Goal: Task Accomplishment & Management: Use online tool/utility

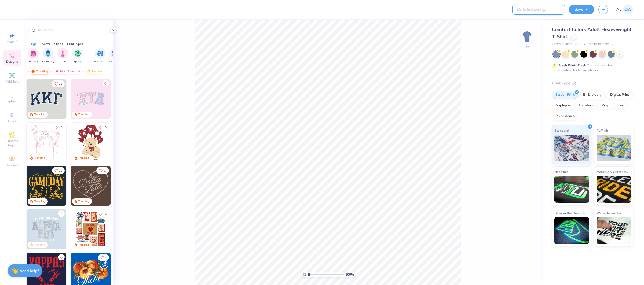
click at [548, 8] on input "Design Title" at bounding box center [538, 9] width 53 height 11
paste input "FPS239612"
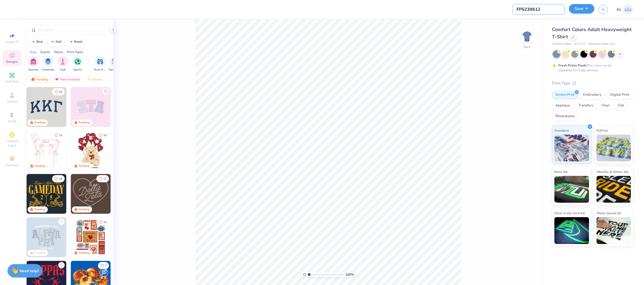
type input "FPS239612"
click at [579, 9] on button "Save" at bounding box center [581, 8] width 25 height 9
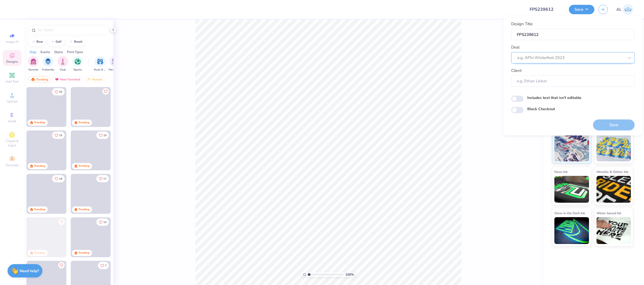
click at [561, 54] on div at bounding box center [570, 57] width 107 height 7
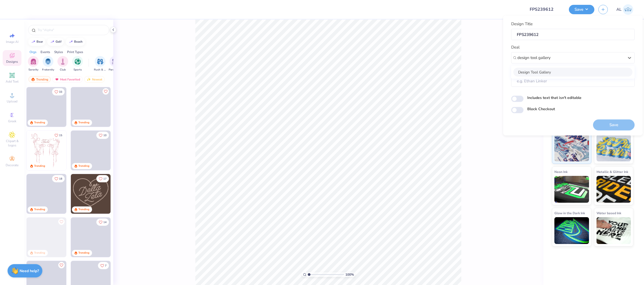
click at [551, 69] on div "Design Tool Gallery" at bounding box center [572, 72] width 119 height 9
type input "design tool gallery"
type input "Design Tool Gallery User"
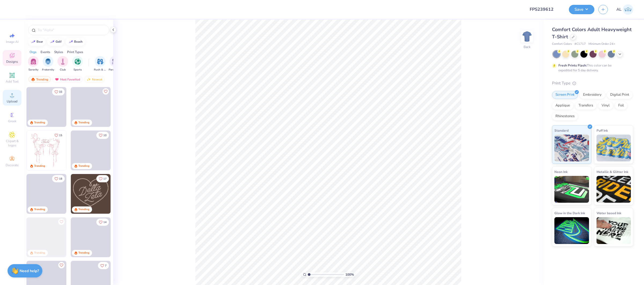
click at [15, 100] on span "Upload" at bounding box center [12, 101] width 11 height 4
click at [574, 38] on div at bounding box center [573, 37] width 6 height 6
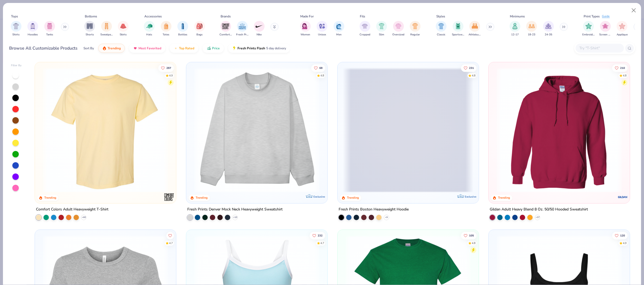
click at [398, 131] on span at bounding box center [408, 130] width 130 height 125
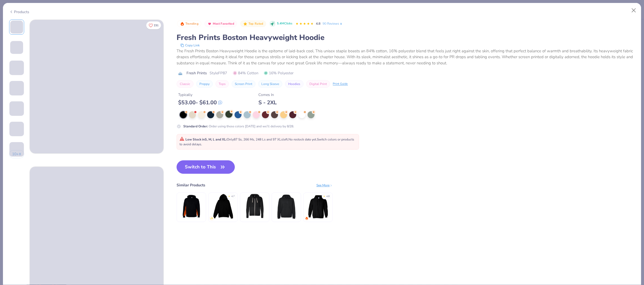
click at [232, 116] on div at bounding box center [228, 114] width 7 height 7
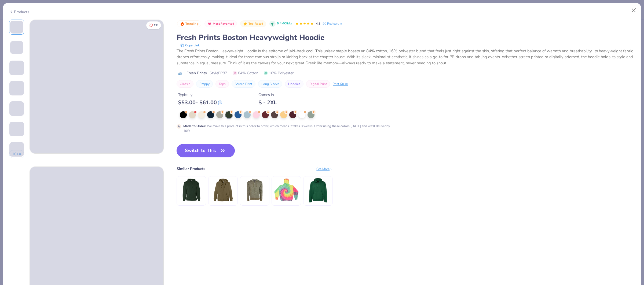
click at [211, 151] on button "Switch to This" at bounding box center [206, 150] width 58 height 13
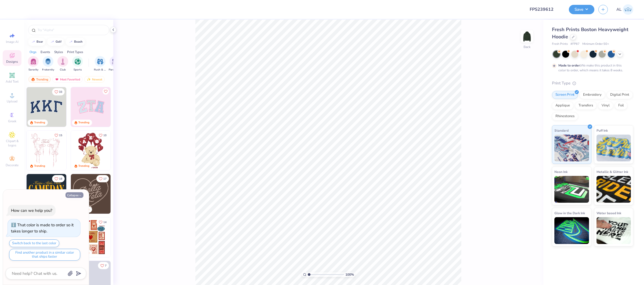
click at [78, 194] on button "Collapse" at bounding box center [74, 195] width 18 height 6
type textarea "x"
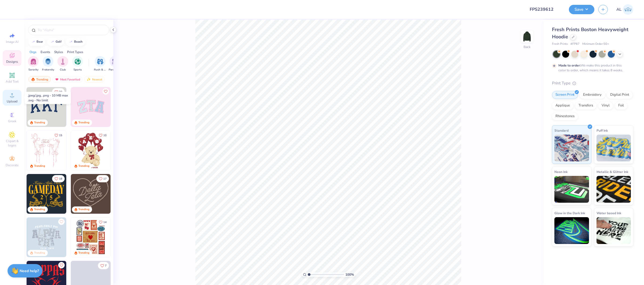
click at [13, 97] on circle at bounding box center [11, 97] width 3 height 3
click at [8, 97] on div "Upload" at bounding box center [12, 98] width 19 height 16
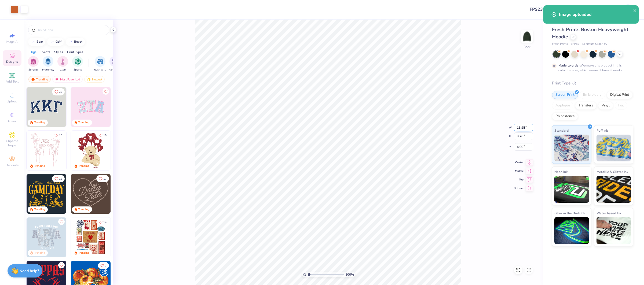
click at [519, 129] on input "13.95" at bounding box center [523, 128] width 19 height 8
type input "12.50"
type input "3.32"
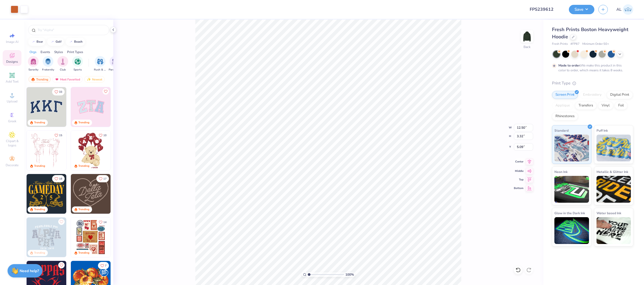
click at [530, 162] on icon at bounding box center [530, 162] width 8 height 6
click at [521, 147] on input "5.09" at bounding box center [523, 147] width 19 height 8
type input "3.00"
click at [16, 97] on div "Upload" at bounding box center [12, 98] width 19 height 16
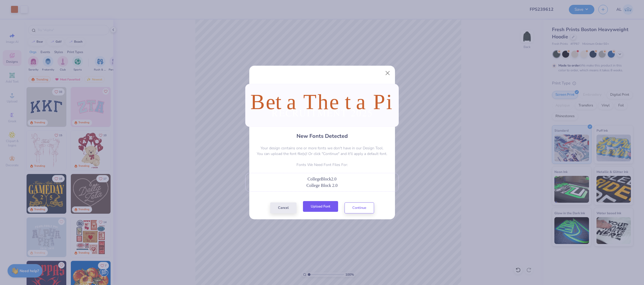
click at [323, 206] on button "Upload Font" at bounding box center [320, 206] width 35 height 11
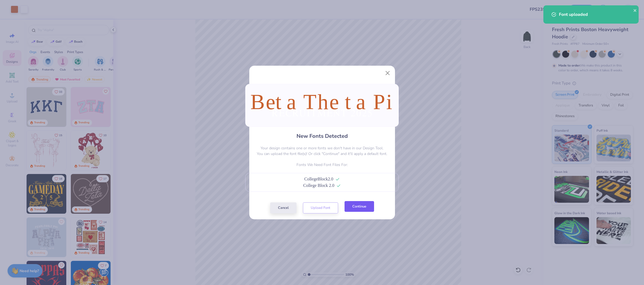
click at [357, 207] on button "Continue" at bounding box center [360, 206] width 30 height 11
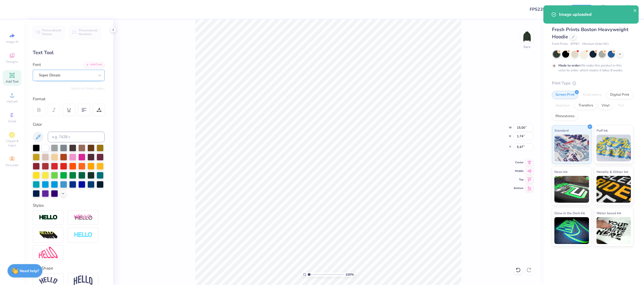
click at [68, 77] on div "Super Dream" at bounding box center [66, 75] width 56 height 8
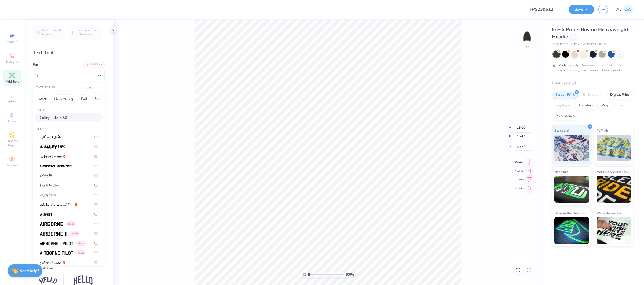
click at [67, 119] on span "College Block 2.0" at bounding box center [53, 118] width 27 height 6
type input "14.53"
type input "2.14"
type input "5.44"
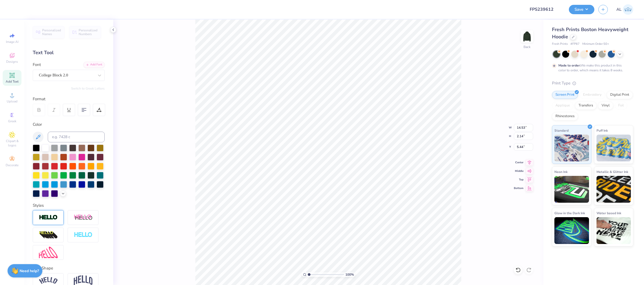
click at [47, 213] on div at bounding box center [48, 217] width 31 height 15
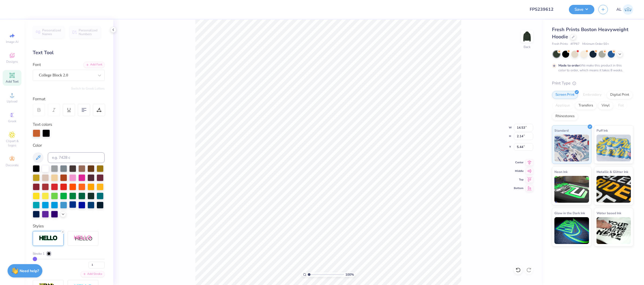
type input "14.55"
type input "2.16"
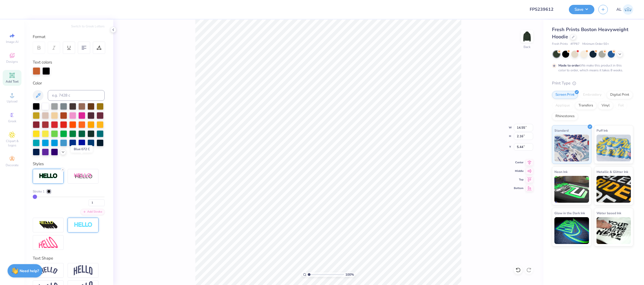
scroll to position [79, 0]
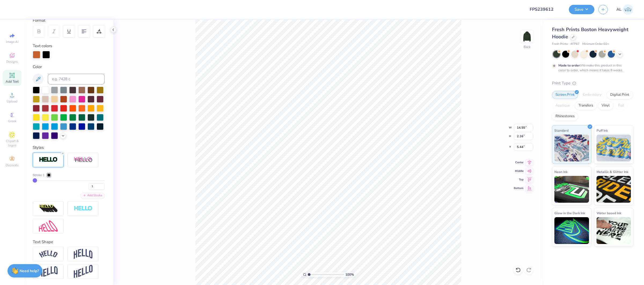
click at [50, 175] on div at bounding box center [48, 175] width 3 height 3
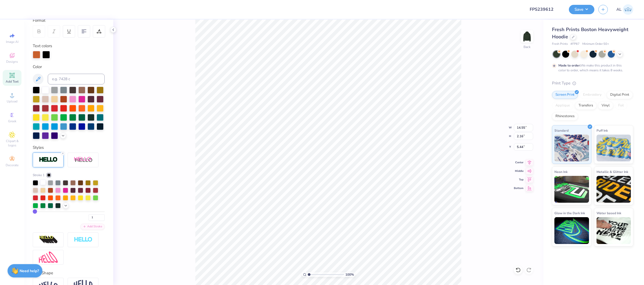
click at [44, 183] on div at bounding box center [42, 182] width 5 height 5
drag, startPoint x: 100, startPoint y: 219, endPoint x: 89, endPoint y: 218, distance: 10.5
click at [89, 218] on input "1" at bounding box center [97, 217] width 16 height 7
type input "2"
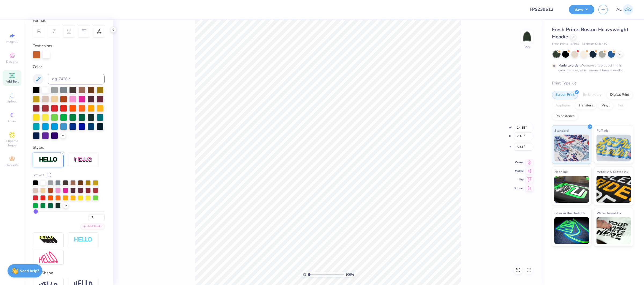
type input "14.57"
type input "2.17"
type input "5.43"
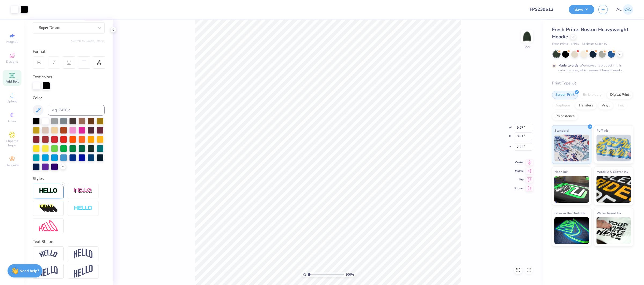
type input "9.95"
type input "0.78"
type input "7.31"
click at [76, 31] on div at bounding box center [66, 27] width 55 height 7
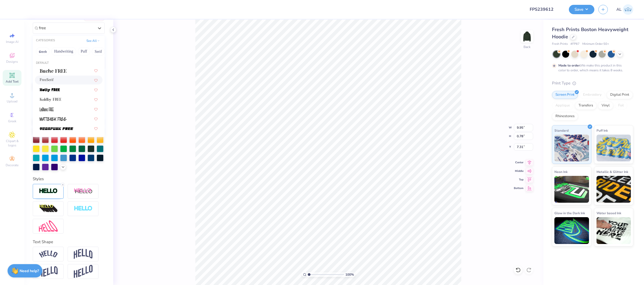
click at [79, 80] on div "FreeSerif" at bounding box center [69, 80] width 58 height 6
type input "free"
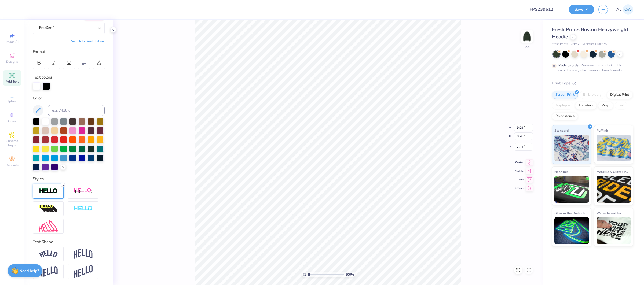
click at [63, 185] on icon at bounding box center [62, 184] width 3 height 3
type input "9.97"
type input "0.77"
type input "7.32"
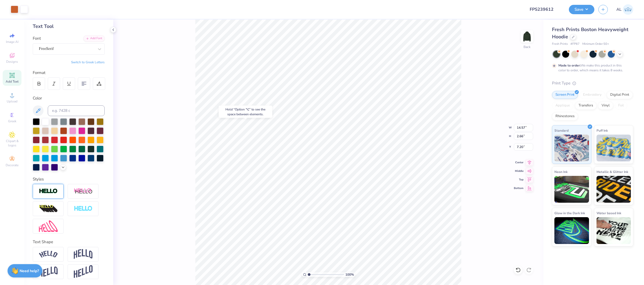
type input "7.20"
click at [516, 125] on input "14.57" at bounding box center [523, 128] width 19 height 8
type input "12.50"
type input "2.28"
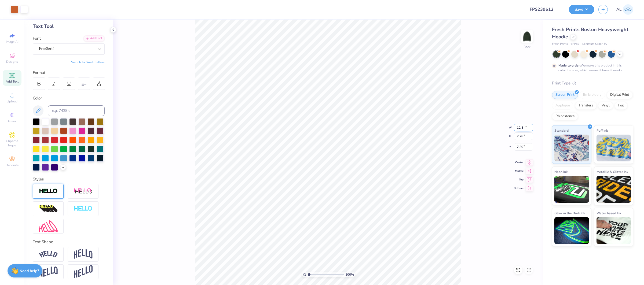
type input "7.39"
type input "4.51"
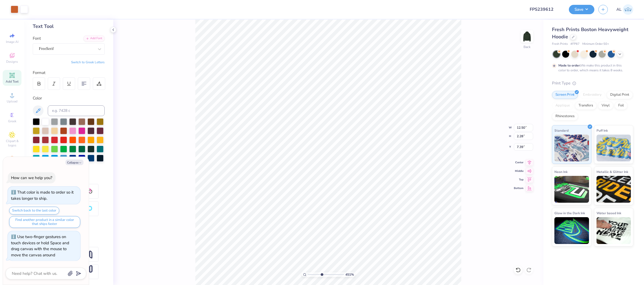
type textarea "x"
click at [321, 275] on input "range" at bounding box center [326, 274] width 36 height 5
drag, startPoint x: 320, startPoint y: 277, endPoint x: 316, endPoint y: 276, distance: 4.3
type input "2.95"
click at [316, 276] on input "range" at bounding box center [326, 274] width 36 height 5
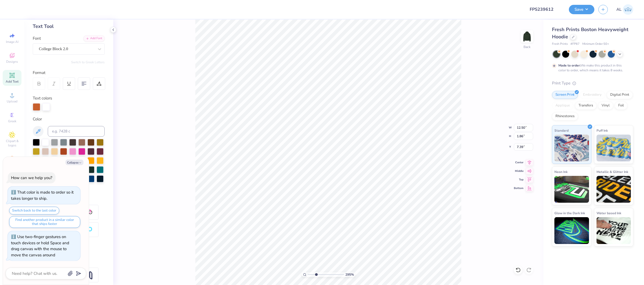
type textarea "x"
type input "3.81"
click at [78, 161] on button "Collapse" at bounding box center [74, 163] width 18 height 6
type textarea "x"
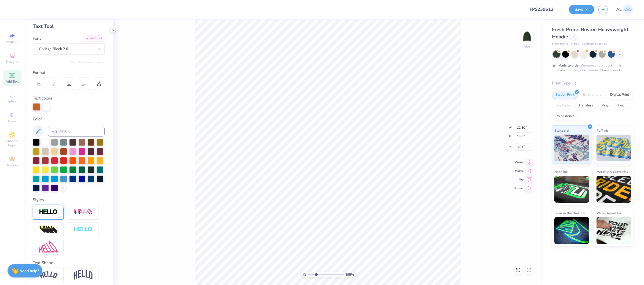
scroll to position [47, 0]
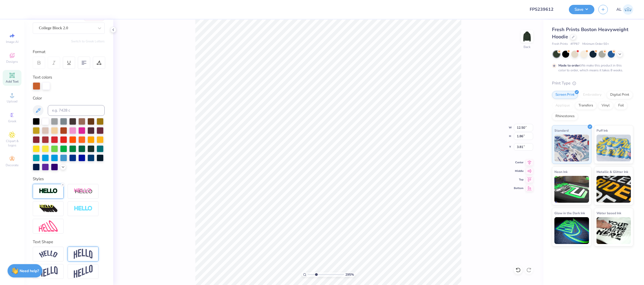
click at [79, 259] on img at bounding box center [83, 254] width 19 height 10
type input "4.44"
type input "2.52"
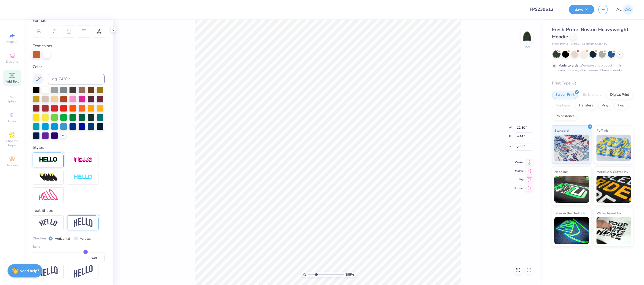
type input "0.22"
click at [76, 252] on input "range" at bounding box center [69, 252] width 72 height 1
type input "2.95"
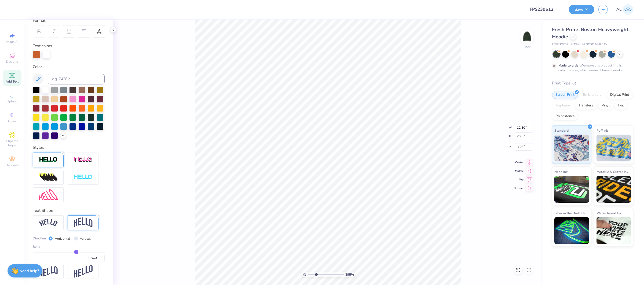
type input "3.00"
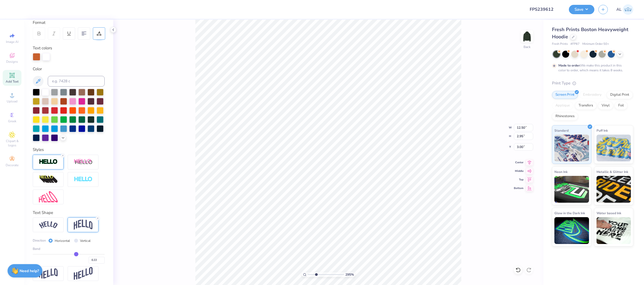
click at [93, 30] on div at bounding box center [99, 33] width 12 height 12
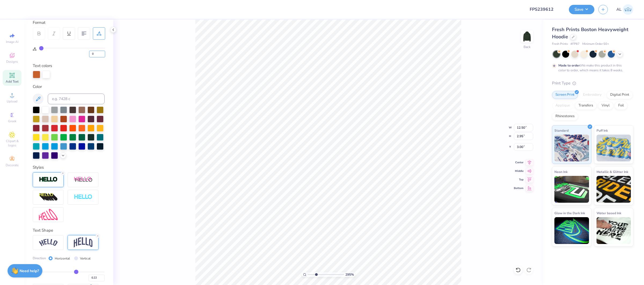
drag, startPoint x: 96, startPoint y: 53, endPoint x: 81, endPoint y: 53, distance: 15.8
click at [81, 53] on div "0" at bounding box center [72, 53] width 66 height 10
type input "5"
type input "13.75"
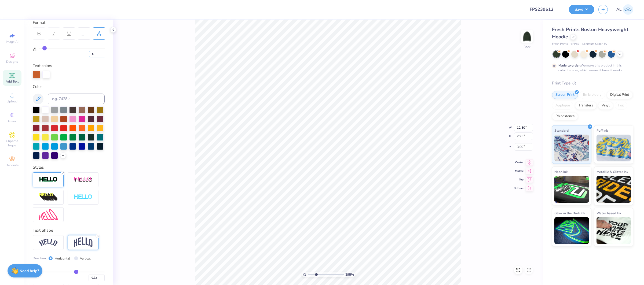
type input "3.06"
type input "2.95"
click at [516, 126] on input "13.75" at bounding box center [523, 128] width 19 height 8
type input "12.50"
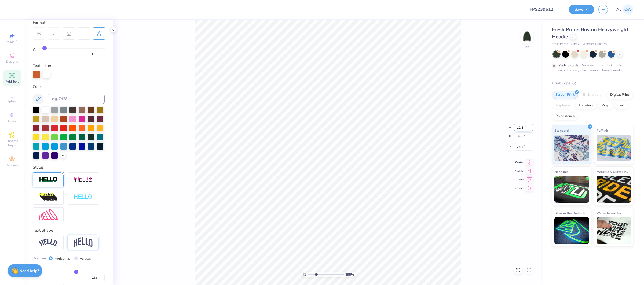
type input "2.78"
type input "2.88"
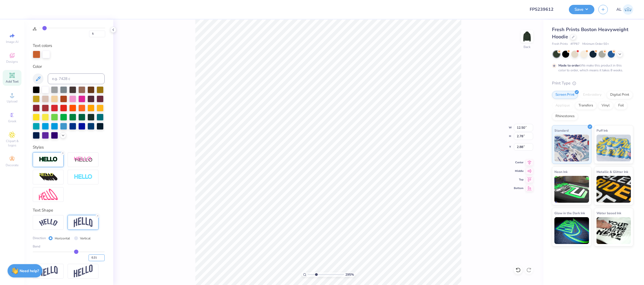
click at [103, 260] on input "0.21" at bounding box center [97, 258] width 16 height 7
click at [103, 260] on input "0.2" at bounding box center [97, 258] width 16 height 7
type input "0.19"
click at [103, 260] on input "0.19" at bounding box center [97, 258] width 16 height 7
type input "0.19"
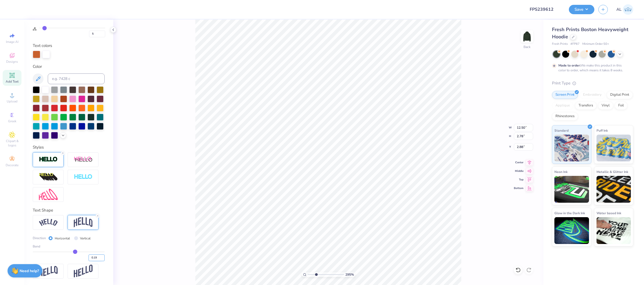
type input "2.63"
type input "3.00"
type input "0.2"
click at [103, 256] on input "0.2" at bounding box center [97, 258] width 16 height 7
type input "0.2"
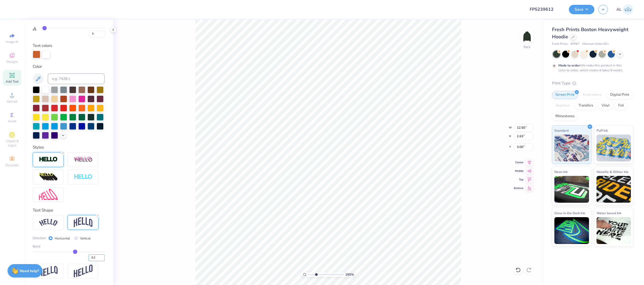
type input "0.20"
type input "2.68"
type input "3.17"
type input "7.85"
click at [334, 276] on input "range" at bounding box center [326, 274] width 36 height 5
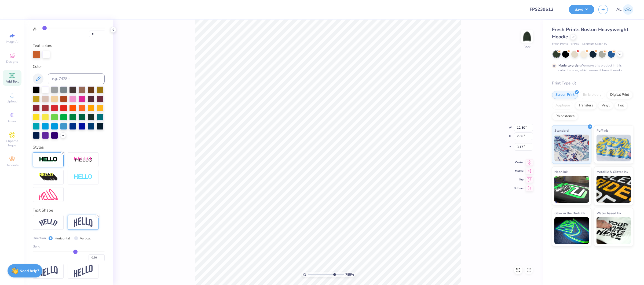
type input "3.00"
drag, startPoint x: 335, startPoint y: 274, endPoint x: 313, endPoint y: 273, distance: 22.0
type input "2.05"
click at [313, 273] on input "range" at bounding box center [326, 274] width 36 height 5
click at [528, 161] on icon at bounding box center [529, 161] width 3 height 5
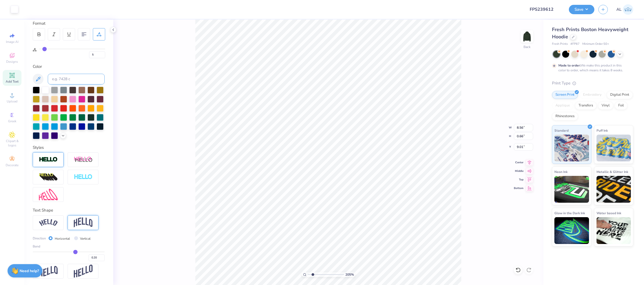
type input "0"
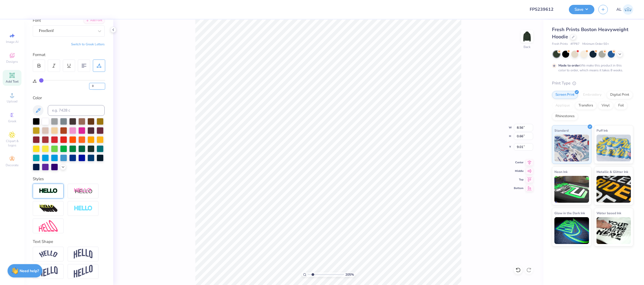
click at [94, 85] on input "0" at bounding box center [97, 86] width 16 height 7
type input "8"
type input "9.68"
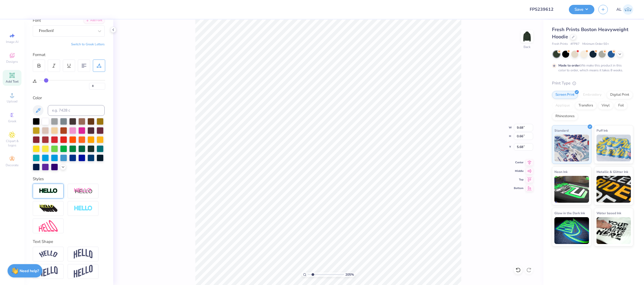
type input "5.68"
type input "4.81"
drag, startPoint x: 313, startPoint y: 276, endPoint x: 323, endPoint y: 275, distance: 9.2
click at [323, 275] on input "range" at bounding box center [326, 274] width 36 height 5
type input "8.73"
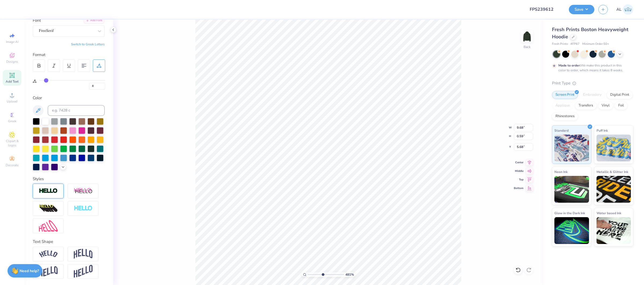
type input "0.59"
type input "10"
click at [358, 270] on div "1000 %" at bounding box center [328, 153] width 266 height 266
type input "5.72"
type input "8.79"
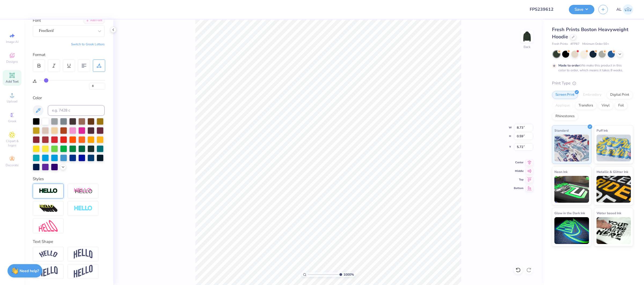
type input "0.60"
type input "1"
drag, startPoint x: 327, startPoint y: 276, endPoint x: 305, endPoint y: 272, distance: 22.2
click at [304, 275] on div "100 %" at bounding box center [329, 274] width 54 height 5
type input "7.44"
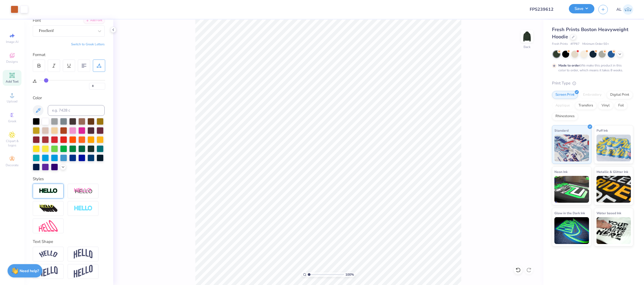
click at [586, 9] on button "Save" at bounding box center [581, 8] width 25 height 9
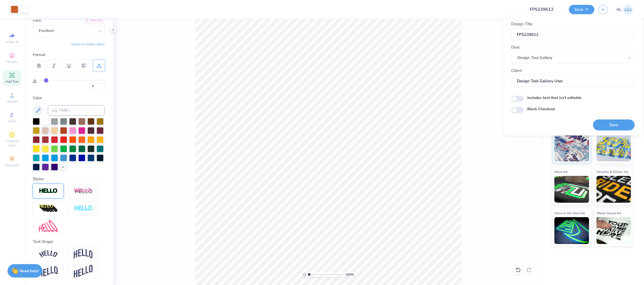
drag, startPoint x: 616, startPoint y: 122, endPoint x: 643, endPoint y: 27, distance: 98.6
click at [616, 122] on button "Save" at bounding box center [614, 124] width 42 height 11
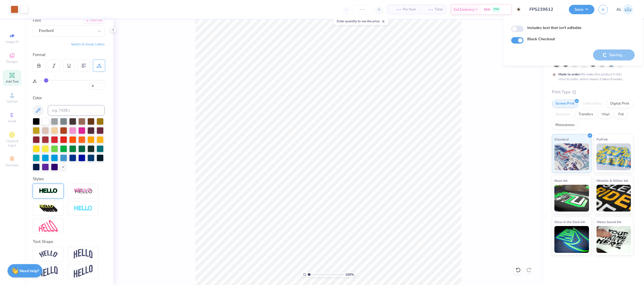
checkbox input "true"
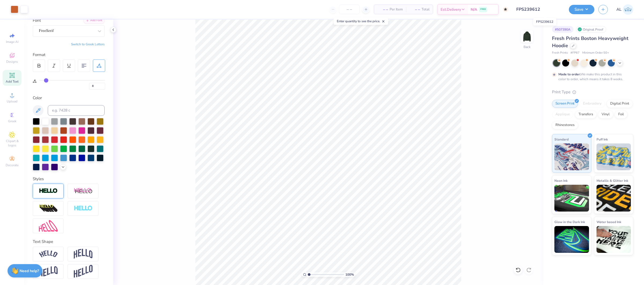
drag, startPoint x: 527, startPoint y: 9, endPoint x: 554, endPoint y: 8, distance: 26.9
click at [554, 8] on input "FPS239612" at bounding box center [538, 9] width 53 height 11
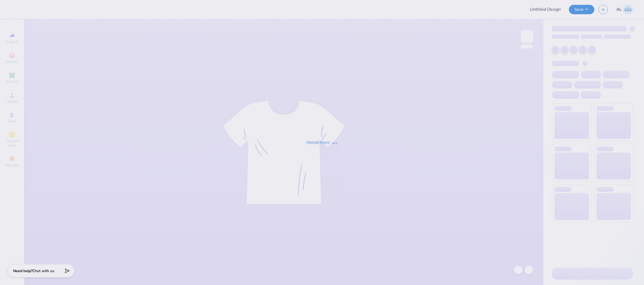
type input "FPS239612"
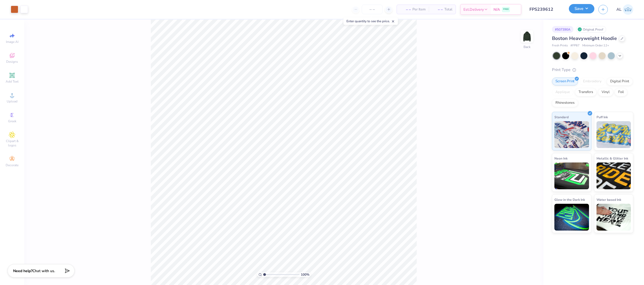
click at [571, 11] on button "Save" at bounding box center [581, 8] width 25 height 9
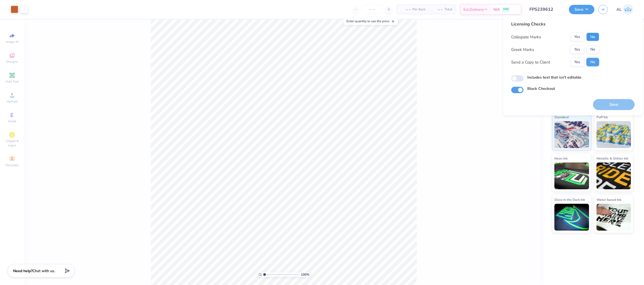
click at [595, 35] on button "No" at bounding box center [592, 37] width 13 height 9
click at [572, 50] on button "Yes" at bounding box center [577, 49] width 14 height 9
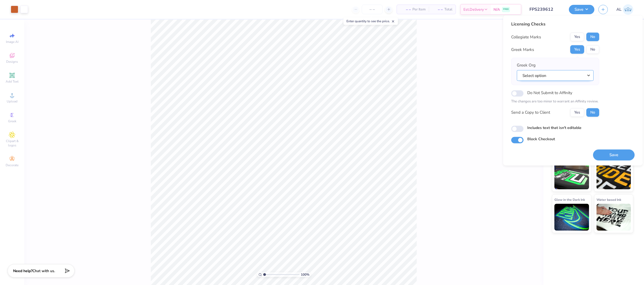
click at [569, 76] on button "Select option" at bounding box center [555, 75] width 77 height 11
click at [543, 116] on link "Beta Theta Pi" at bounding box center [555, 115] width 72 height 9
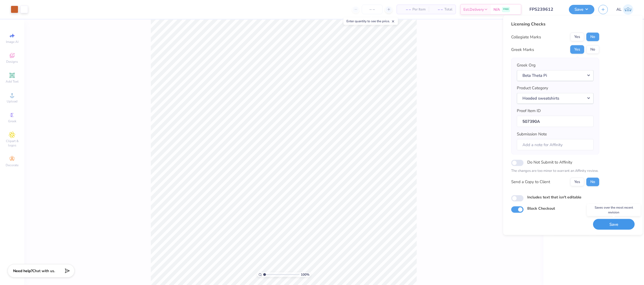
click at [607, 227] on button "Save" at bounding box center [614, 224] width 42 height 11
